Goal: Task Accomplishment & Management: Complete application form

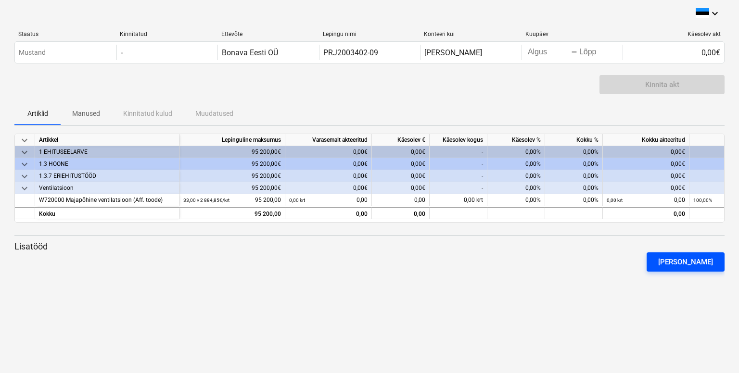
click at [692, 266] on div "[PERSON_NAME]" at bounding box center [685, 262] width 55 height 13
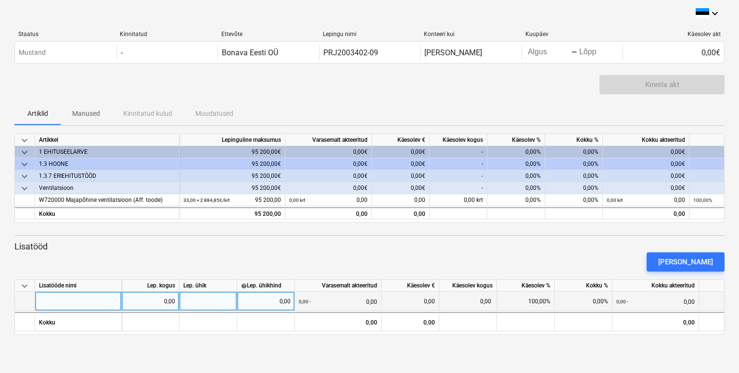
click at [63, 305] on div at bounding box center [78, 301] width 87 height 19
type input "Avade puurimine"
type input "3600"
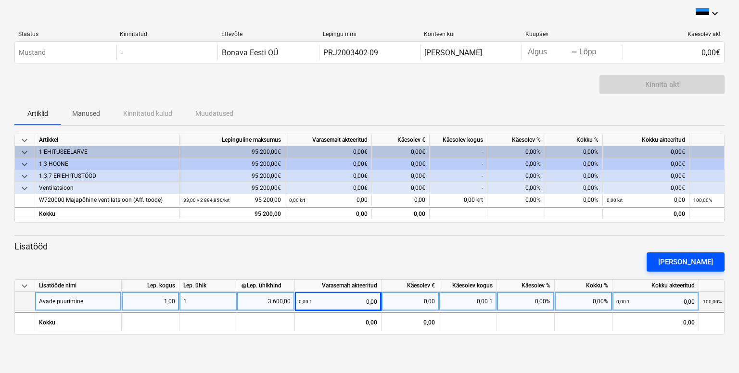
click at [687, 260] on div "[PERSON_NAME]" at bounding box center [685, 262] width 55 height 13
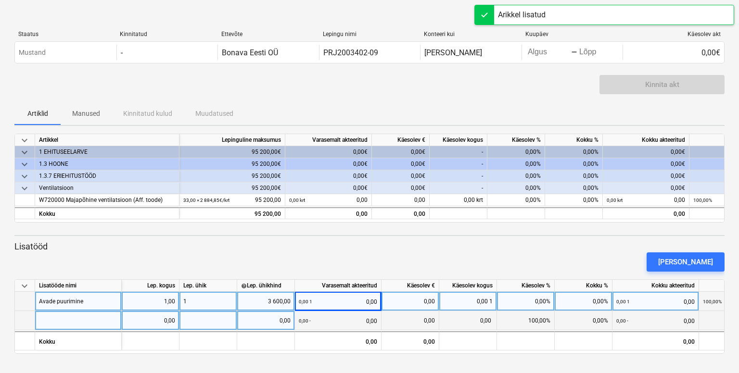
click at [95, 327] on div at bounding box center [78, 320] width 87 height 19
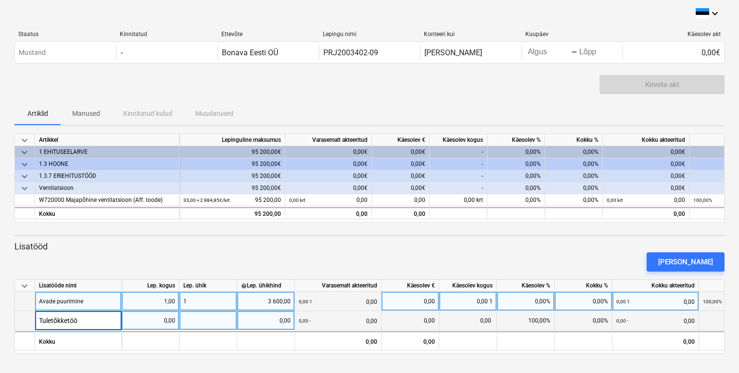
type input "Tuletõkketööd"
click at [529, 260] on div "[PERSON_NAME]" at bounding box center [370, 262] width 718 height 27
click at [102, 303] on div "Avade puurimine" at bounding box center [78, 301] width 87 height 19
type input "Kubutorud isol.13mm katusesahtides"
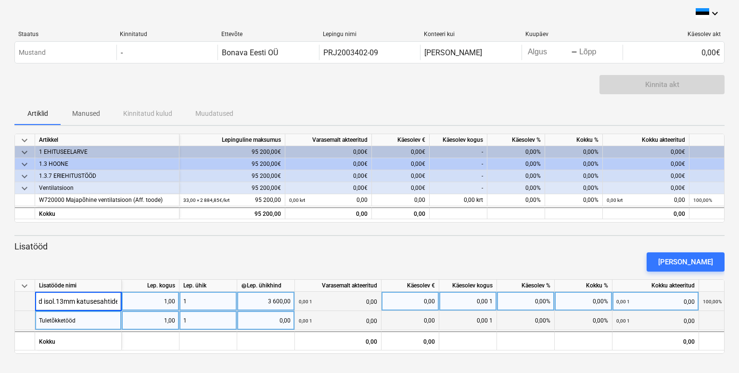
scroll to position [0, 33]
click at [289, 300] on div "3 600,00" at bounding box center [266, 301] width 50 height 19
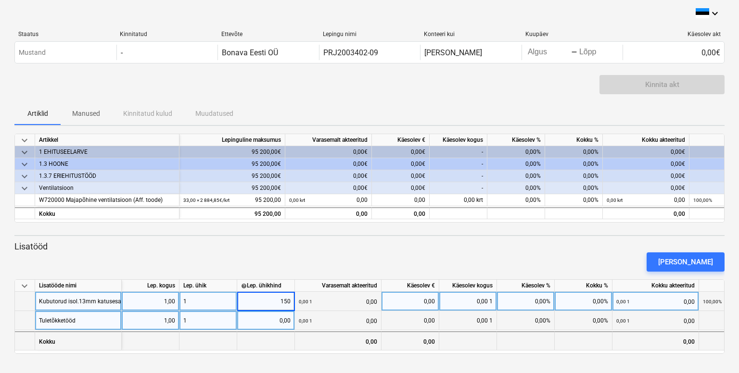
type input "1500"
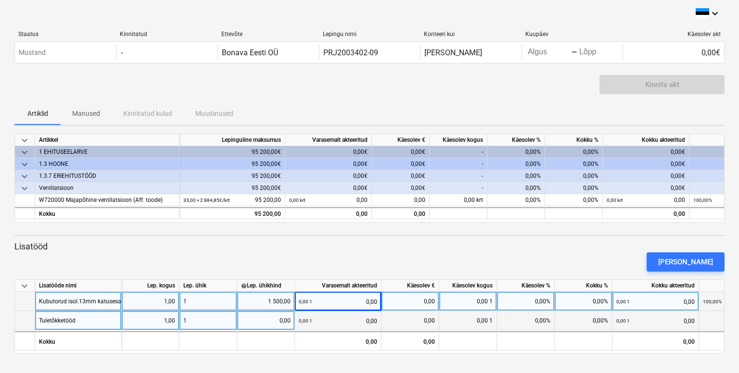
click at [112, 322] on div "Tuletõkketööd" at bounding box center [78, 320] width 87 height 19
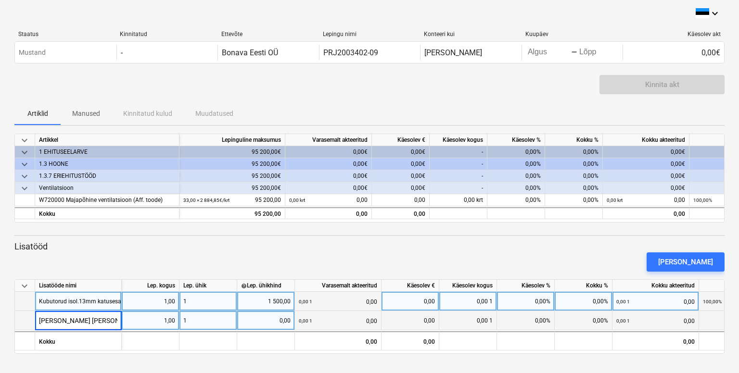
type input "[PERSON_NAME] [PERSON_NAME] klapid koridorides"
click at [90, 298] on div "Avade puurimine" at bounding box center [78, 301] width 87 height 19
drag, startPoint x: 91, startPoint y: 304, endPoint x: 37, endPoint y: 297, distance: 55.3
click at [37, 297] on div "Avade puurimine" at bounding box center [78, 301] width 87 height 19
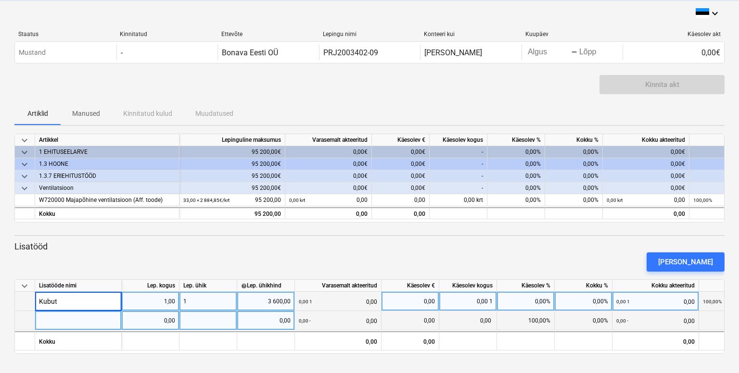
type input "Kubuto"
type input "u"
type input "Kubutorude isoleerimine katusesahtides"
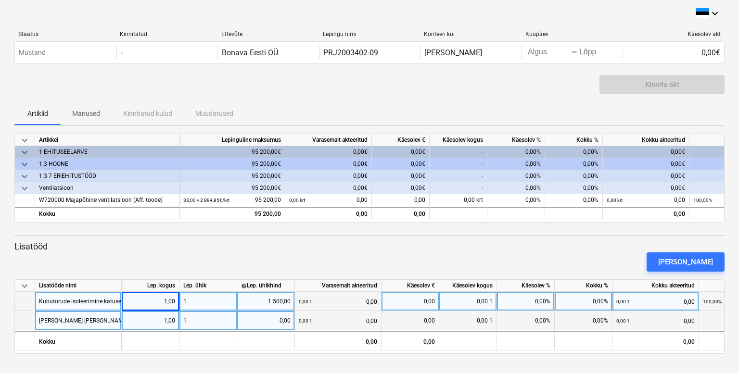
click at [106, 301] on div "Kubutorude isoleerimine katusesahtides" at bounding box center [91, 301] width 104 height 19
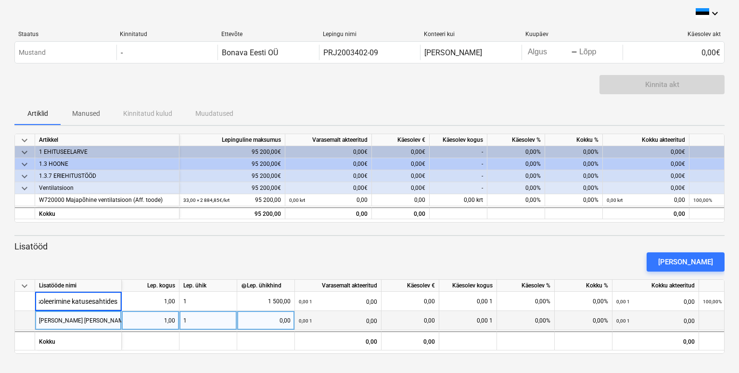
click at [100, 318] on div "[PERSON_NAME] [PERSON_NAME] klapid koridorides" at bounding box center [107, 320] width 137 height 19
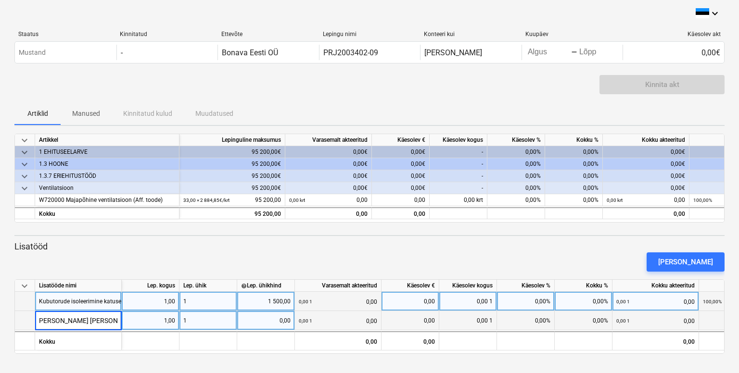
click at [279, 302] on div "1 500,00" at bounding box center [266, 301] width 50 height 19
click at [277, 316] on div "0,00" at bounding box center [266, 320] width 50 height 19
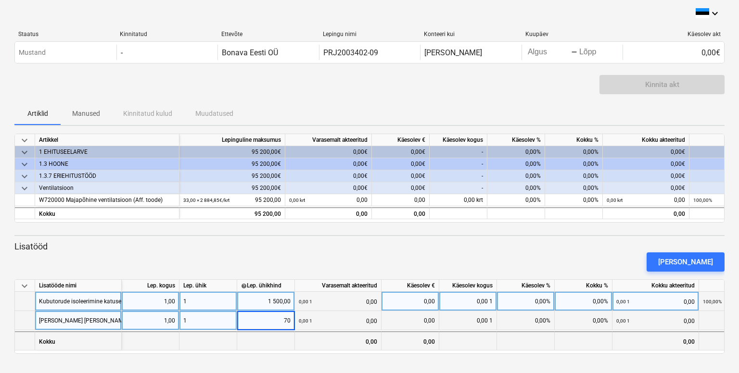
type input "700"
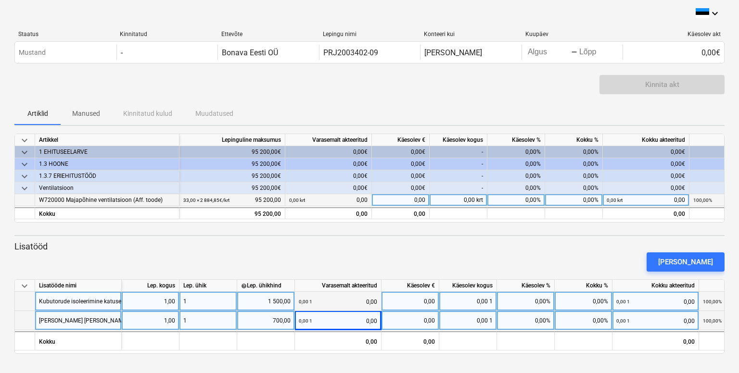
click at [405, 200] on div "0,00" at bounding box center [401, 200] width 58 height 12
type input "16000"
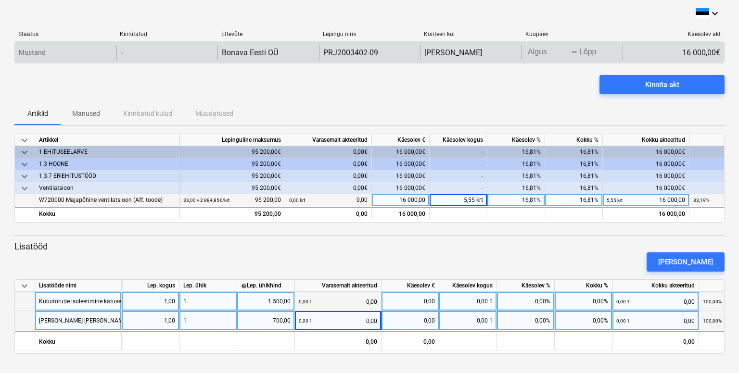
click at [544, 55] on body "keyboard_arrow_down Staatus Kinnitatud Ettevõte Lepingu nimi Konteeri kui Kuupä…" at bounding box center [369, 186] width 739 height 373
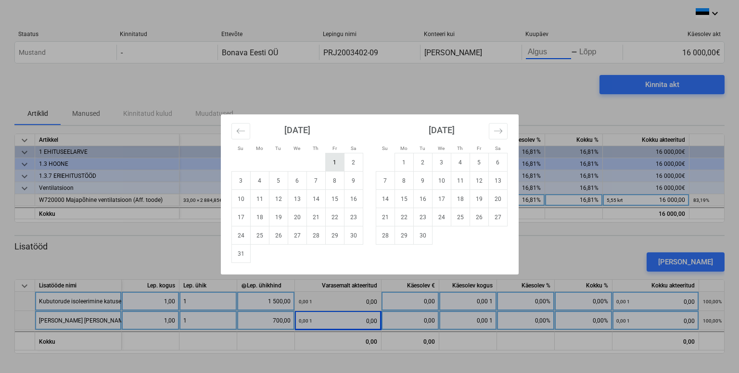
click at [328, 162] on td "1" at bounding box center [334, 162] width 19 height 18
type input "[DATE]"
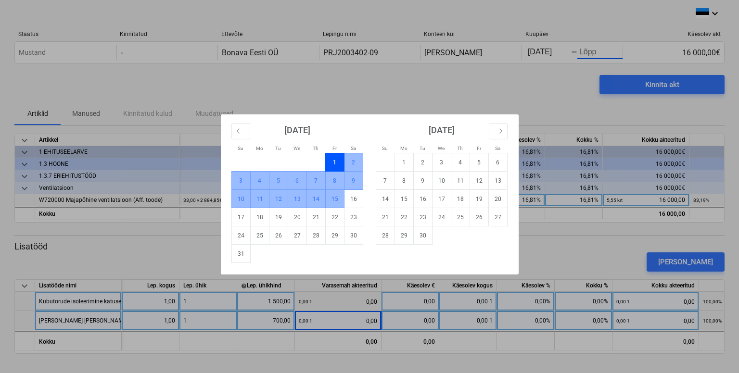
click at [332, 199] on td "15" at bounding box center [334, 199] width 19 height 18
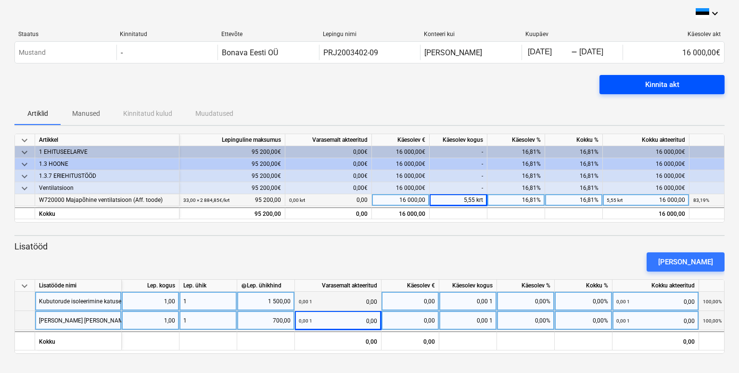
click at [667, 88] on div "Kinnita akt" at bounding box center [662, 84] width 34 height 13
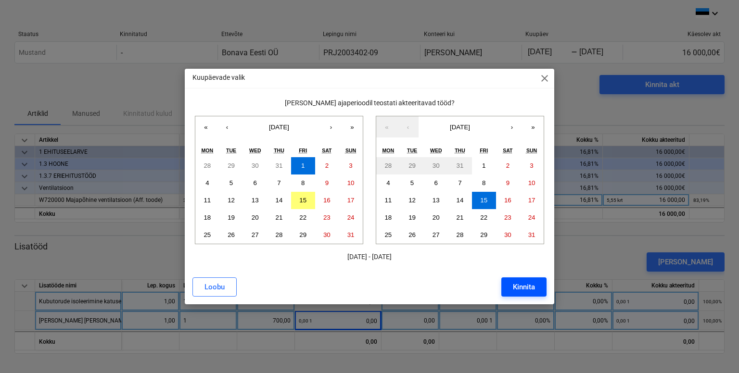
click at [514, 288] on div "Kinnita" at bounding box center [524, 287] width 22 height 13
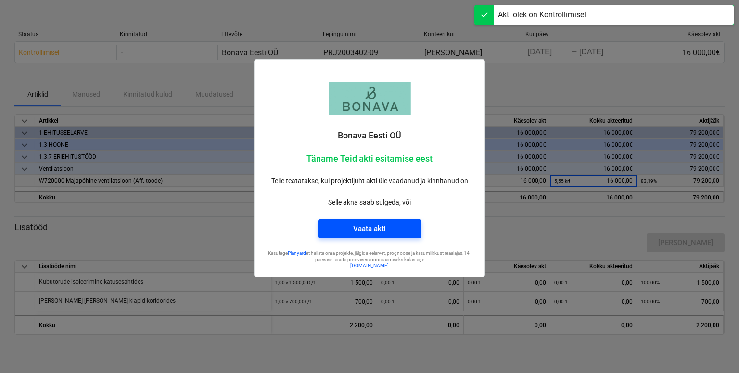
click at [377, 229] on div "Vaata akti" at bounding box center [369, 229] width 33 height 13
